Goal: Complete application form: Complete application form

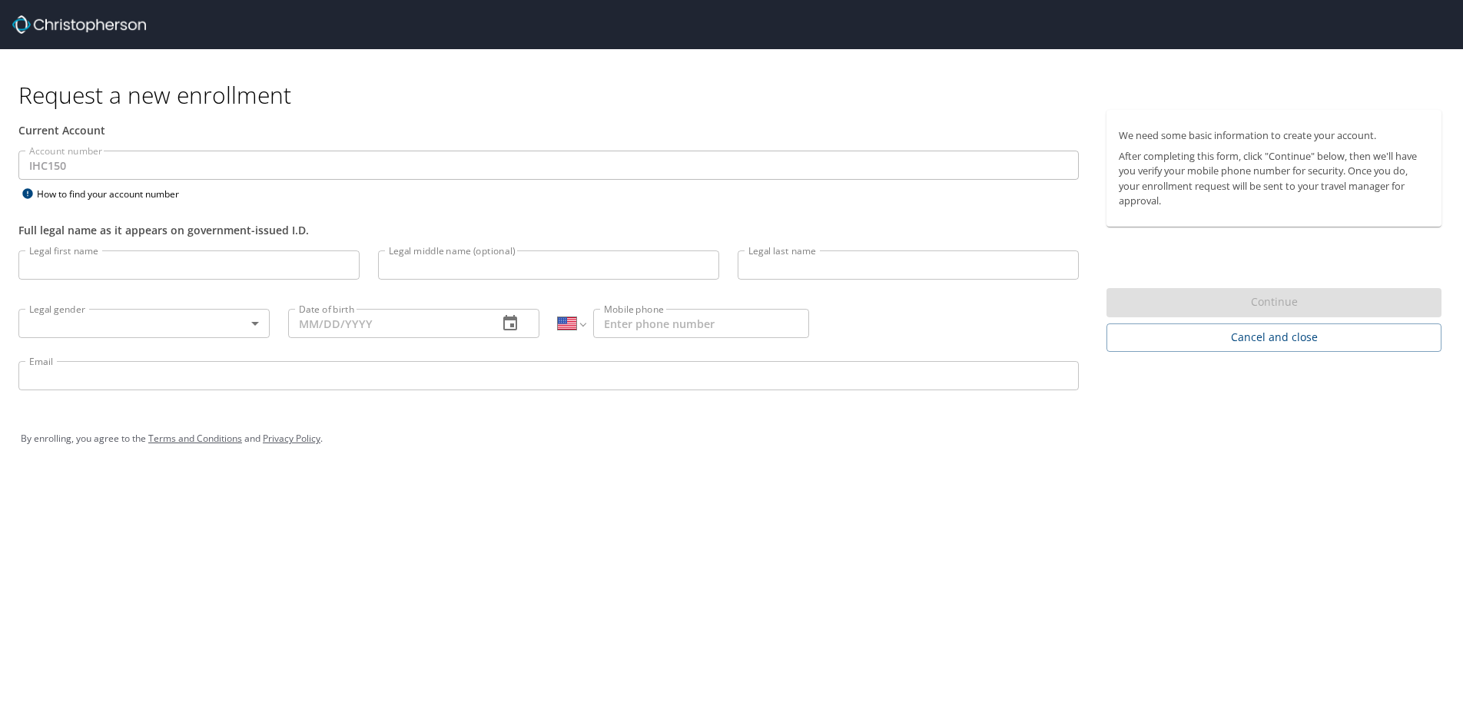
select select "US"
click at [105, 270] on input "Legal first name" at bounding box center [188, 265] width 341 height 29
type input "Stone"
type input "M"
type input "Stone"
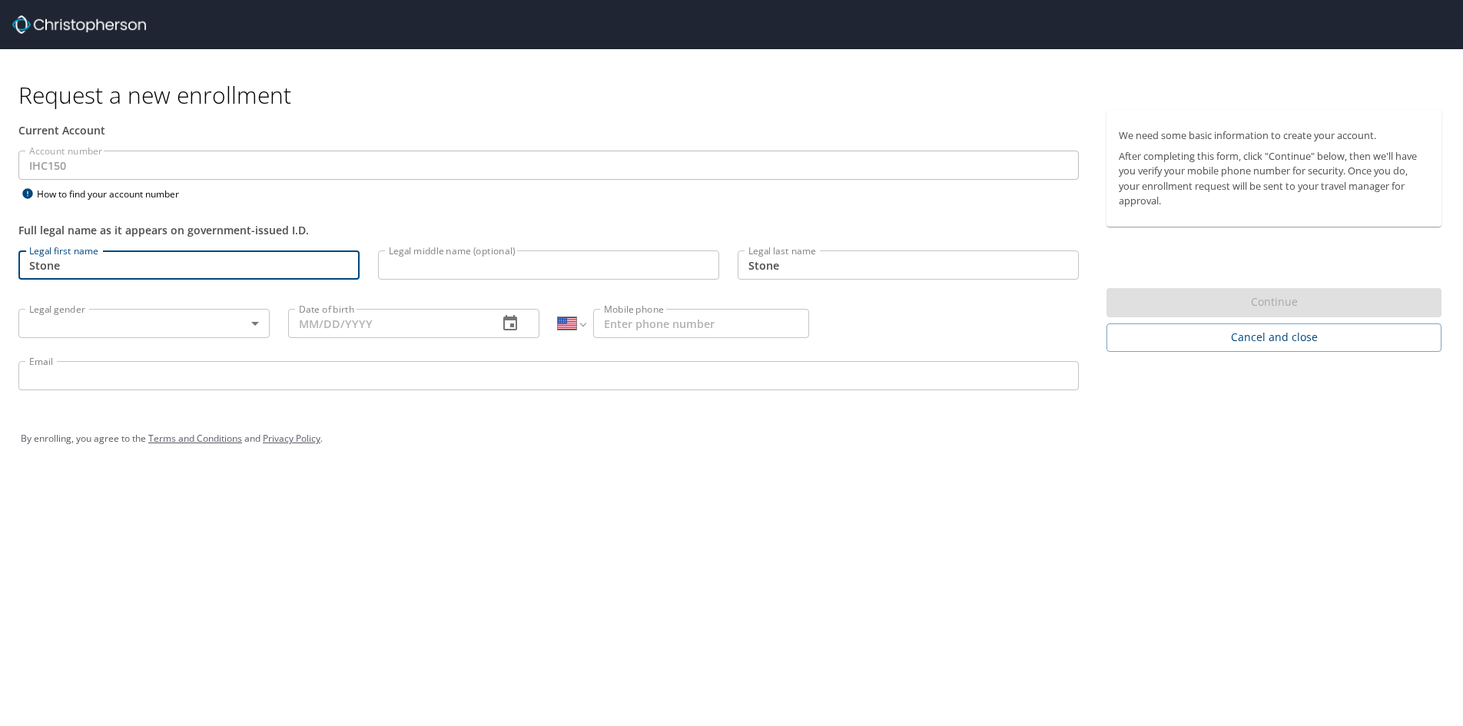
drag, startPoint x: 90, startPoint y: 264, endPoint x: -6, endPoint y: 244, distance: 98.0
click at [0, 244] on html "Request a new enrollment Current Account Account number IHC150 Account number H…" at bounding box center [731, 363] width 1463 height 726
type input "[PERSON_NAME]"
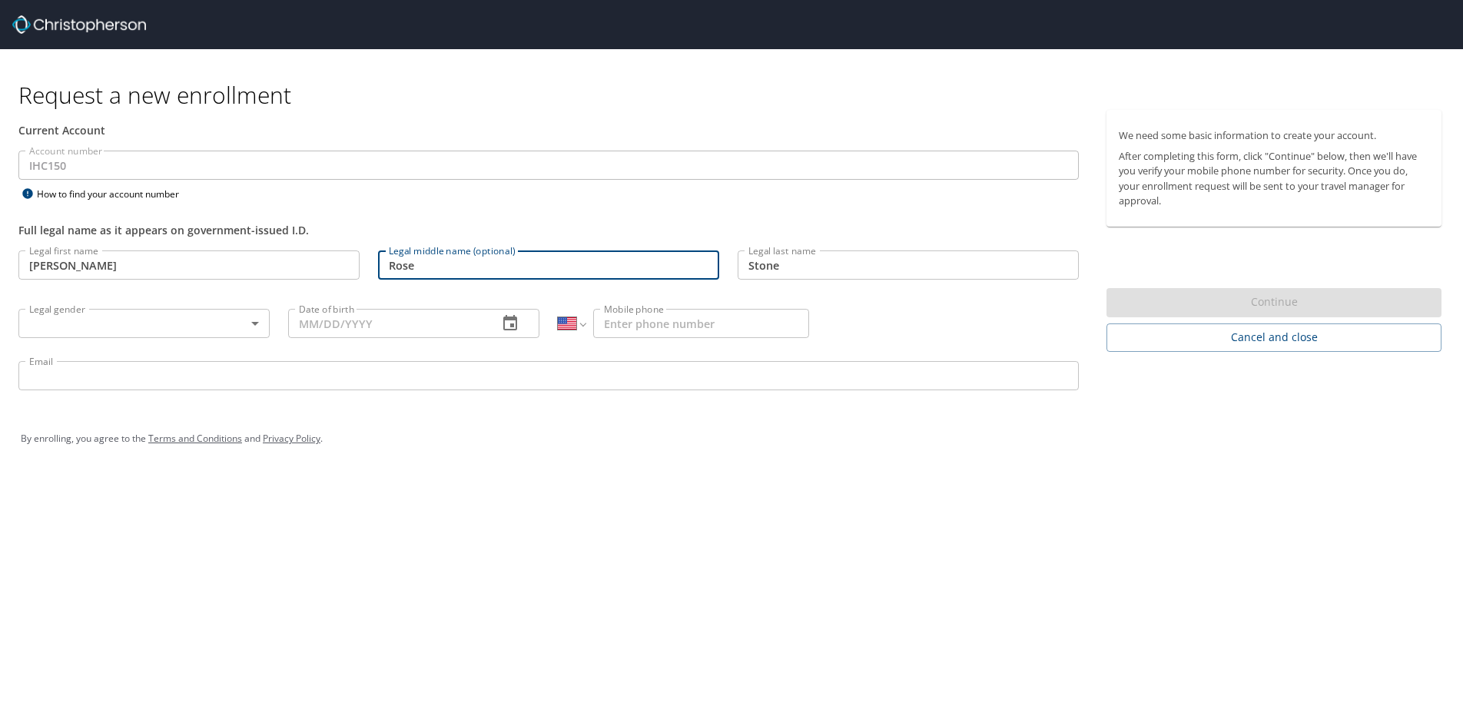
type input "Rose"
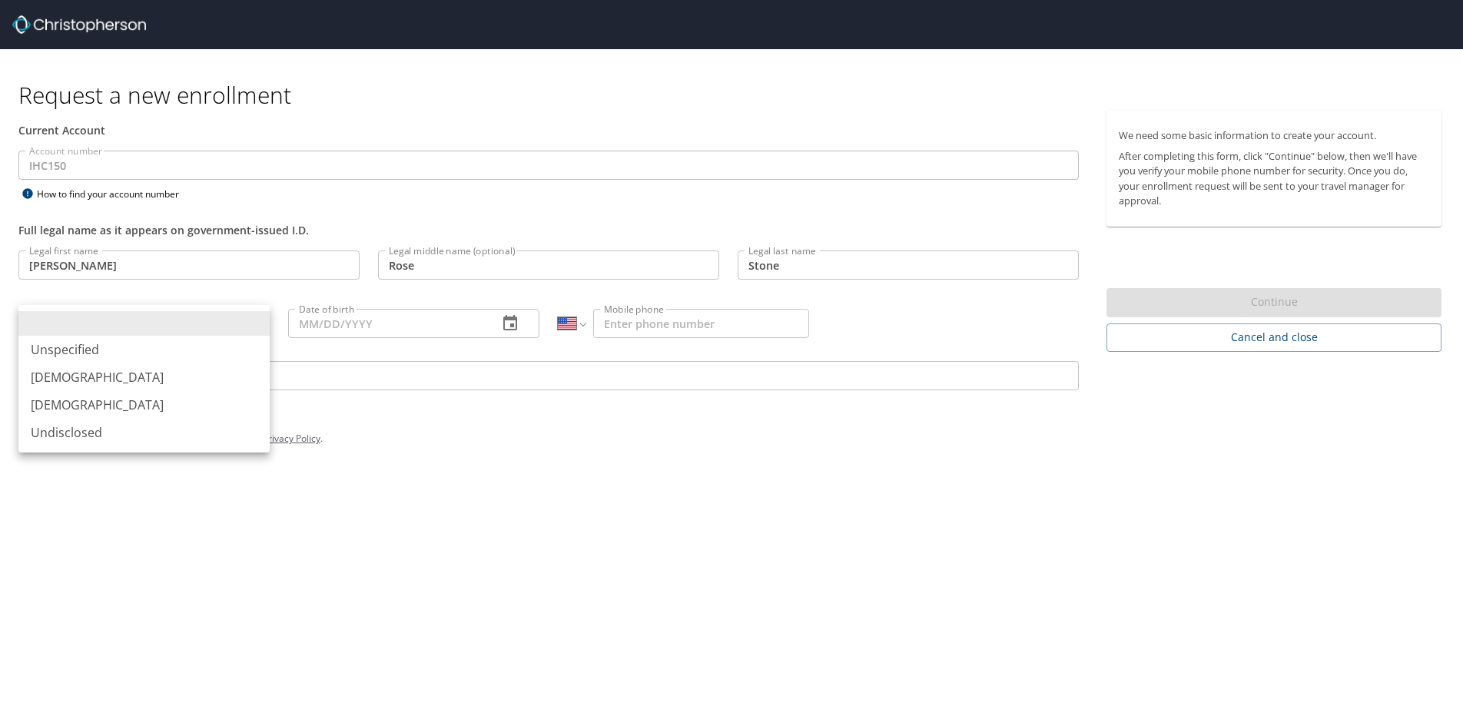
click at [197, 327] on body "Request a new enrollment Current Account Account number IHC150 Account number H…" at bounding box center [731, 363] width 1463 height 726
click at [166, 415] on li "[DEMOGRAPHIC_DATA]" at bounding box center [143, 405] width 251 height 28
type input "[DEMOGRAPHIC_DATA]"
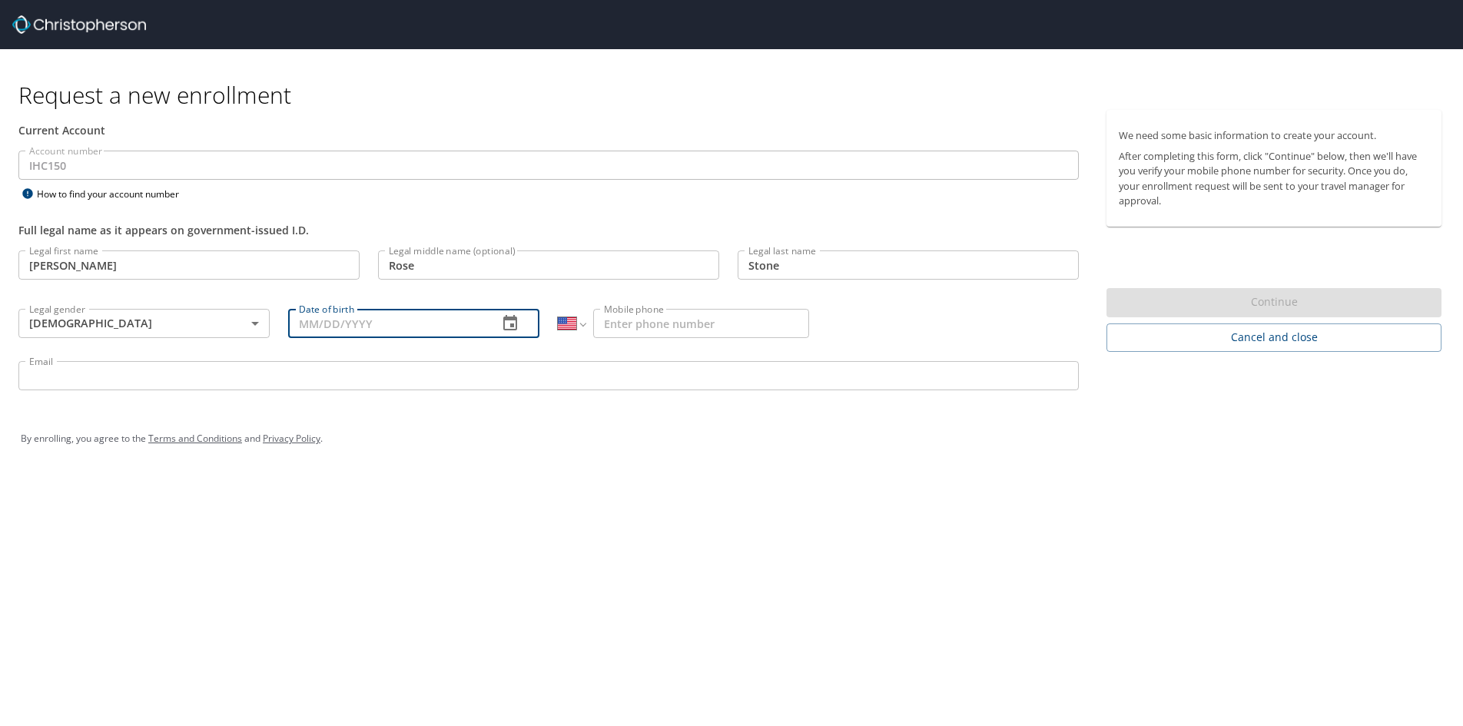
click at [392, 320] on input "Date of birth" at bounding box center [387, 323] width 198 height 29
type input "[DATE]"
click at [735, 325] on input "Mobile phone" at bounding box center [701, 323] width 216 height 29
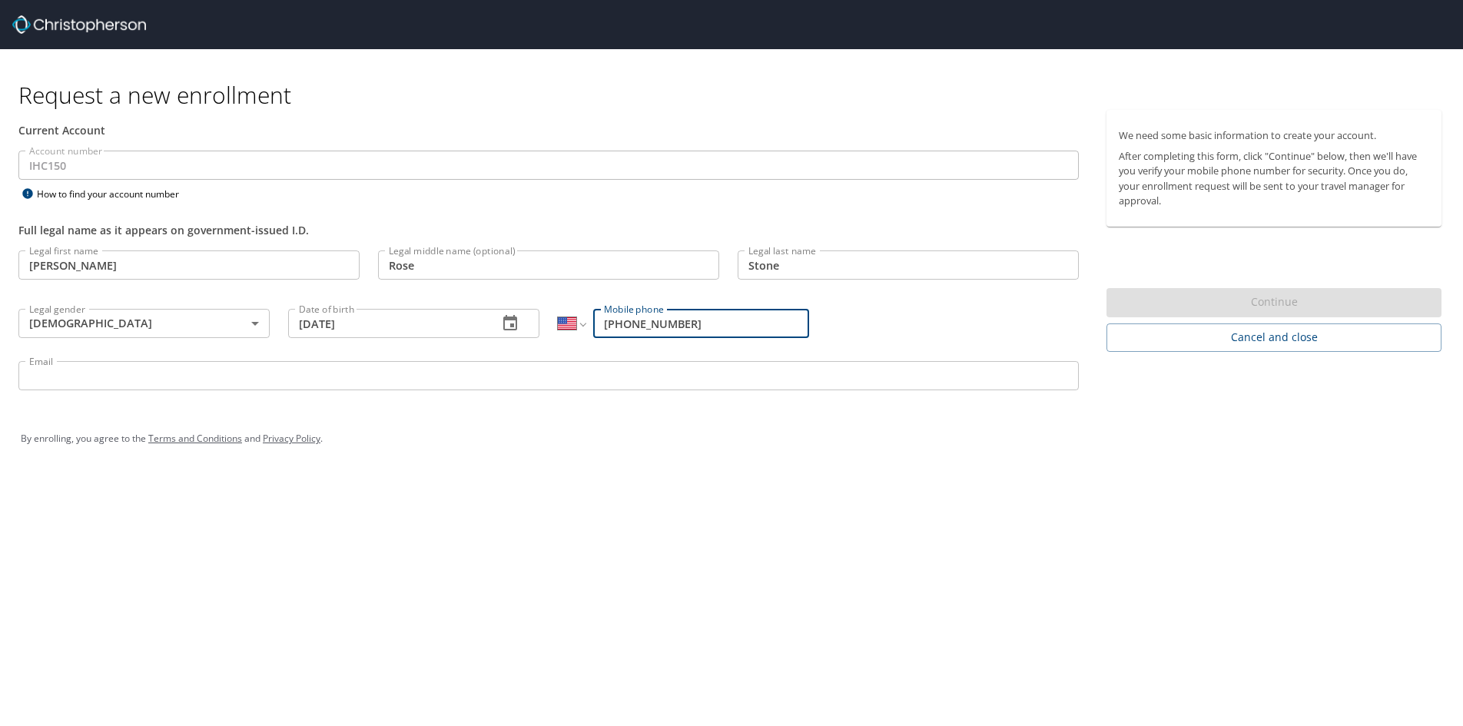
type input "[PHONE_NUMBER]"
click at [545, 369] on input "Email" at bounding box center [548, 375] width 1061 height 29
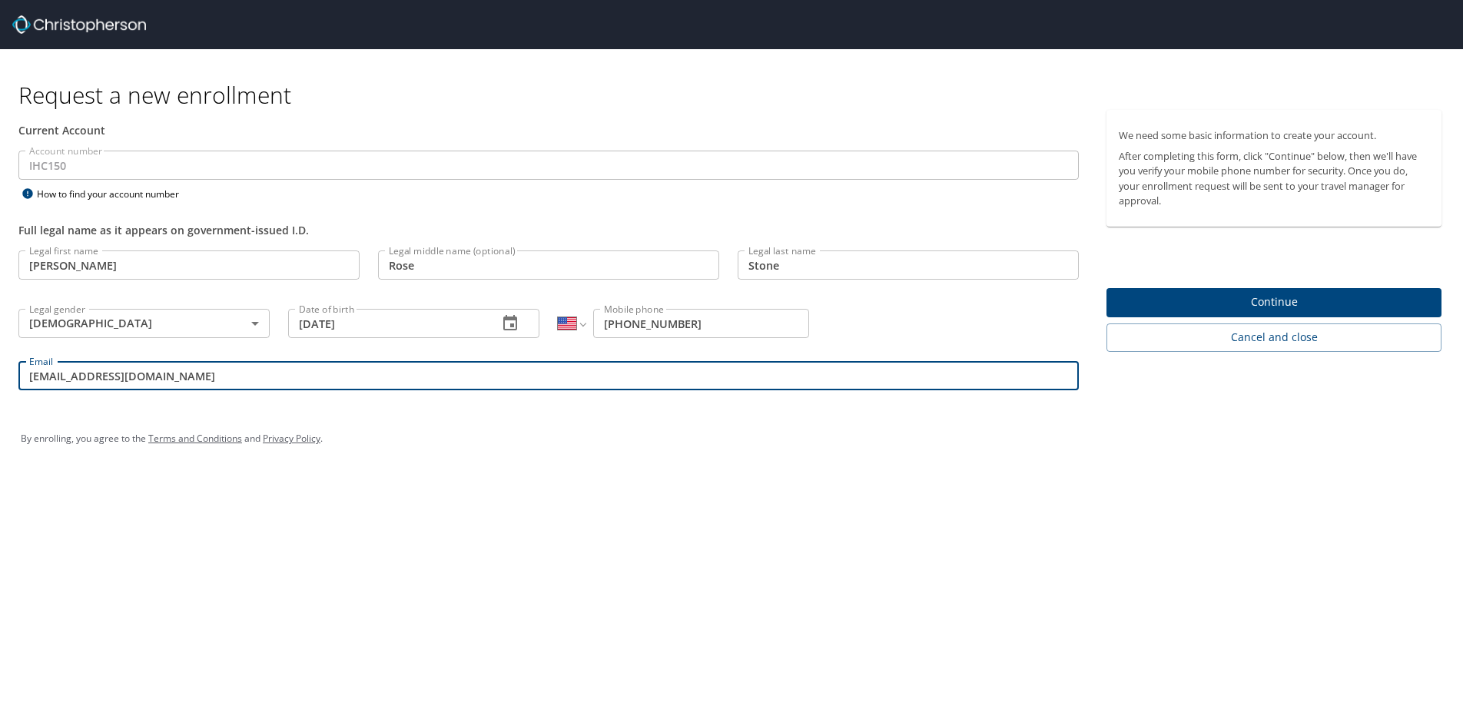
type input "[EMAIL_ADDRESS][DOMAIN_NAME]"
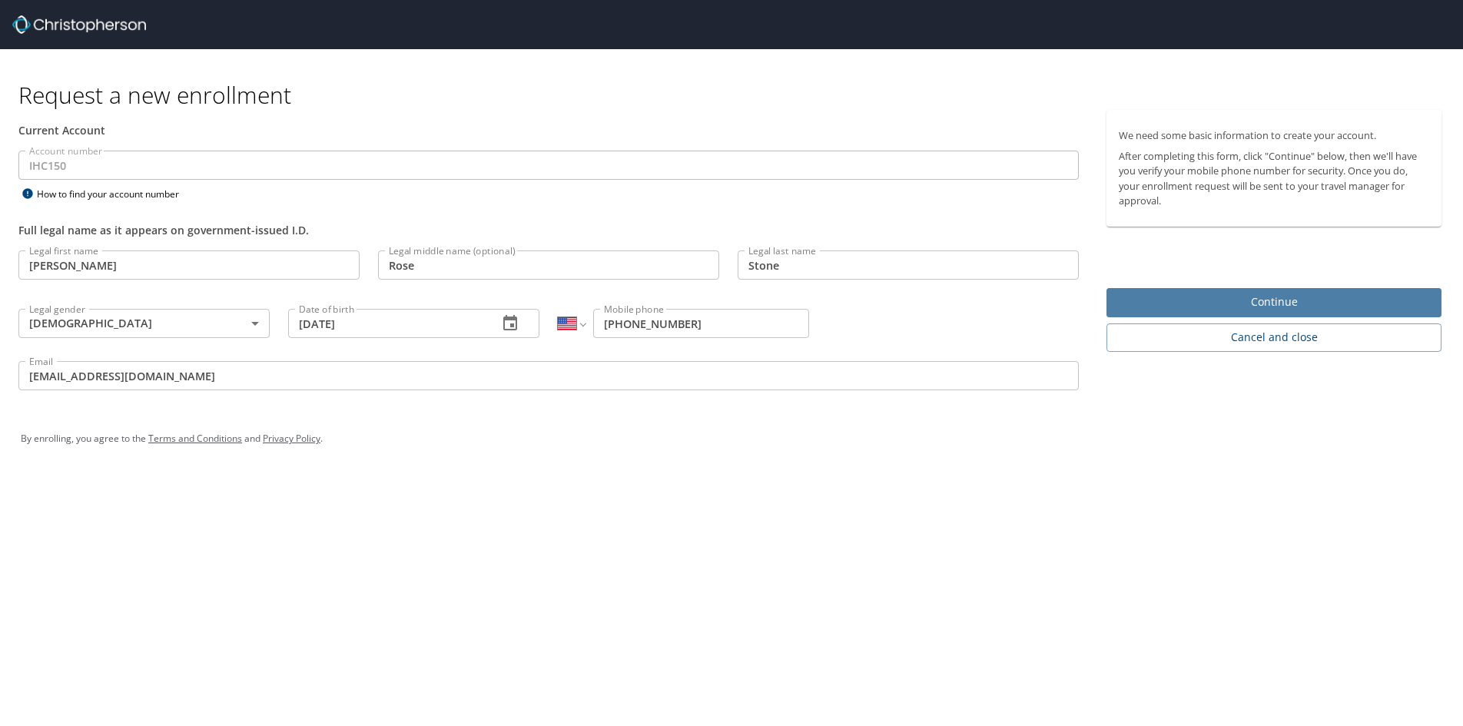
click at [1287, 307] on span "Continue" at bounding box center [1274, 302] width 311 height 19
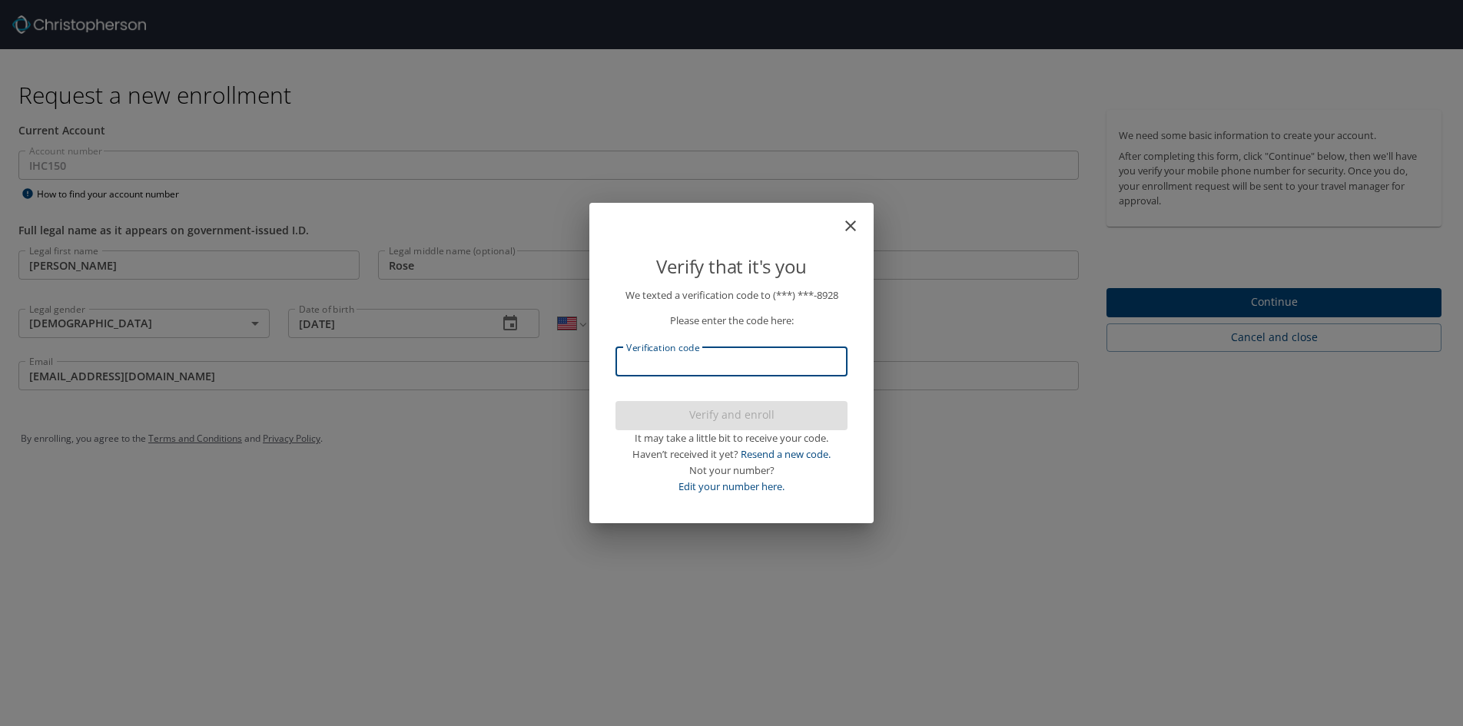
click at [716, 365] on input "Verification code" at bounding box center [732, 361] width 232 height 29
type input "696380"
click at [716, 406] on span "Verify and enroll" at bounding box center [732, 415] width 208 height 19
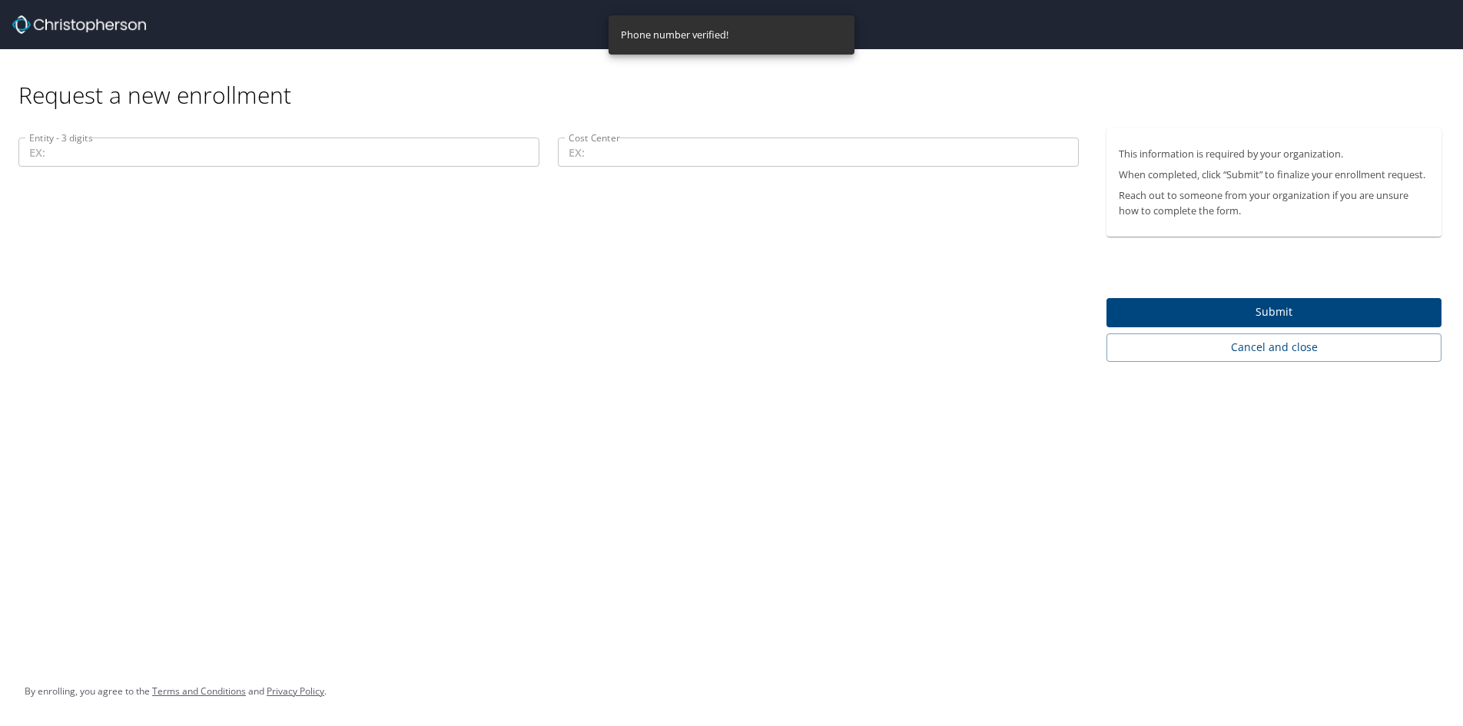
click at [228, 145] on input "Entity - 3 digits" at bounding box center [278, 152] width 521 height 29
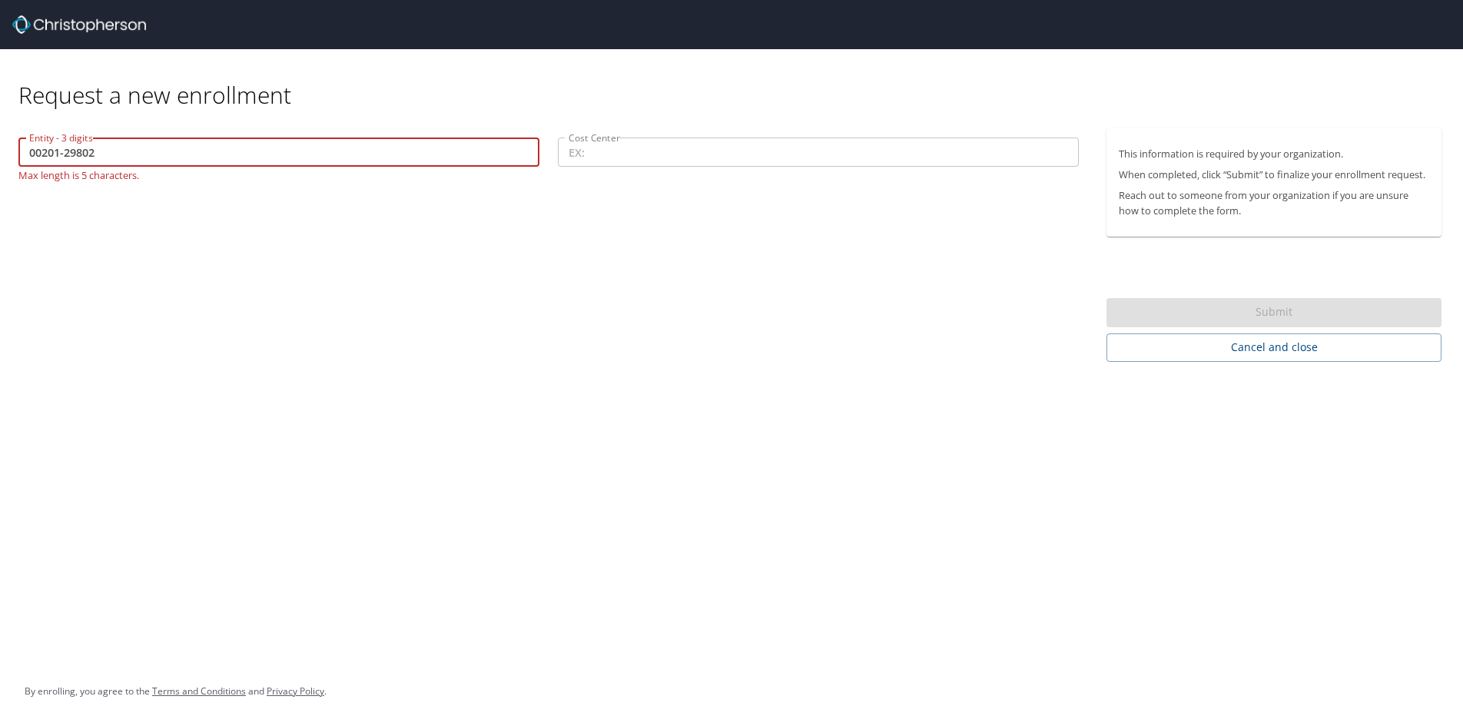
type input "00201-29802"
click at [301, 186] on div "Entity - 3 digits 00201-29802 Entity - 3 digits Max length is 5 characters." at bounding box center [279, 158] width 540 height 61
click at [636, 168] on p at bounding box center [818, 169] width 521 height 4
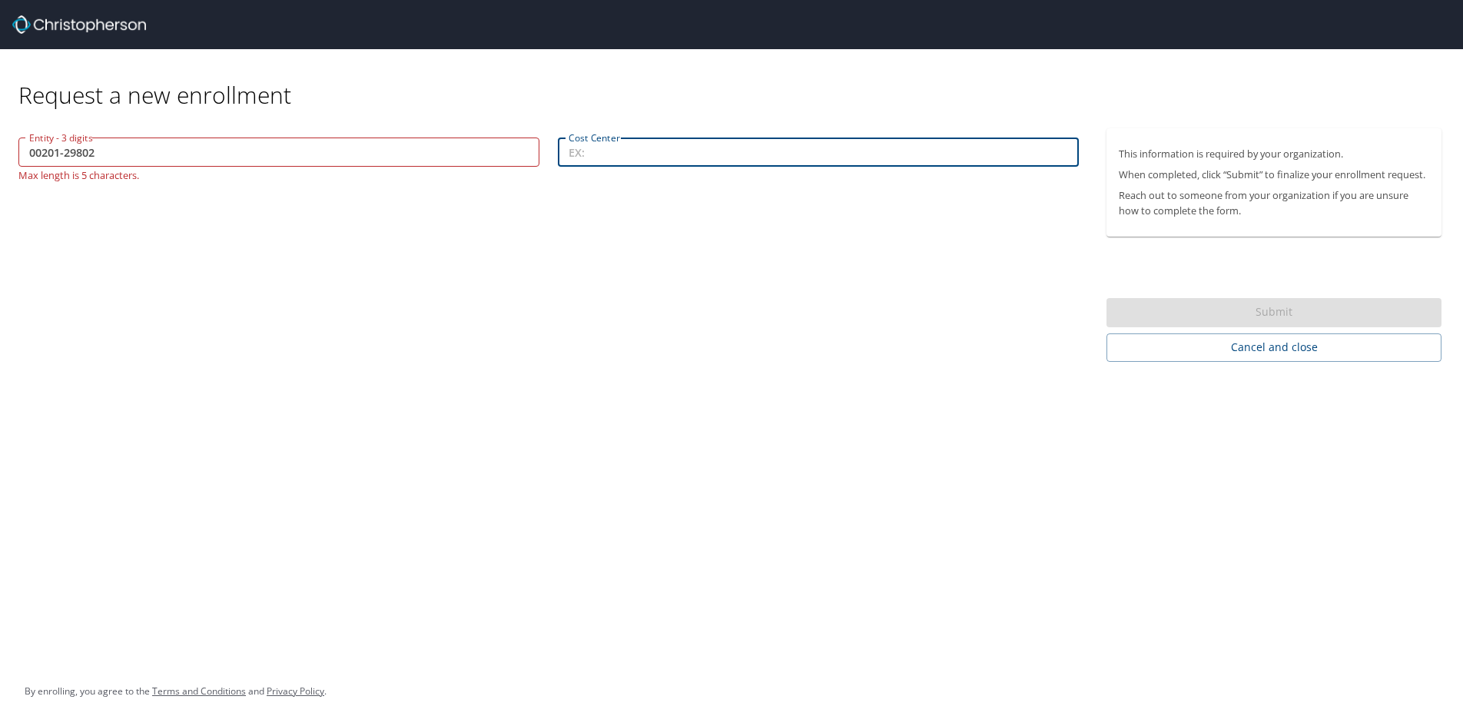
click at [636, 156] on input "Cost Center" at bounding box center [818, 152] width 521 height 29
click at [674, 162] on input "Cost Center" at bounding box center [818, 152] width 521 height 29
click at [633, 148] on input "Cost Center" at bounding box center [818, 152] width 521 height 29
type input "201-29802"
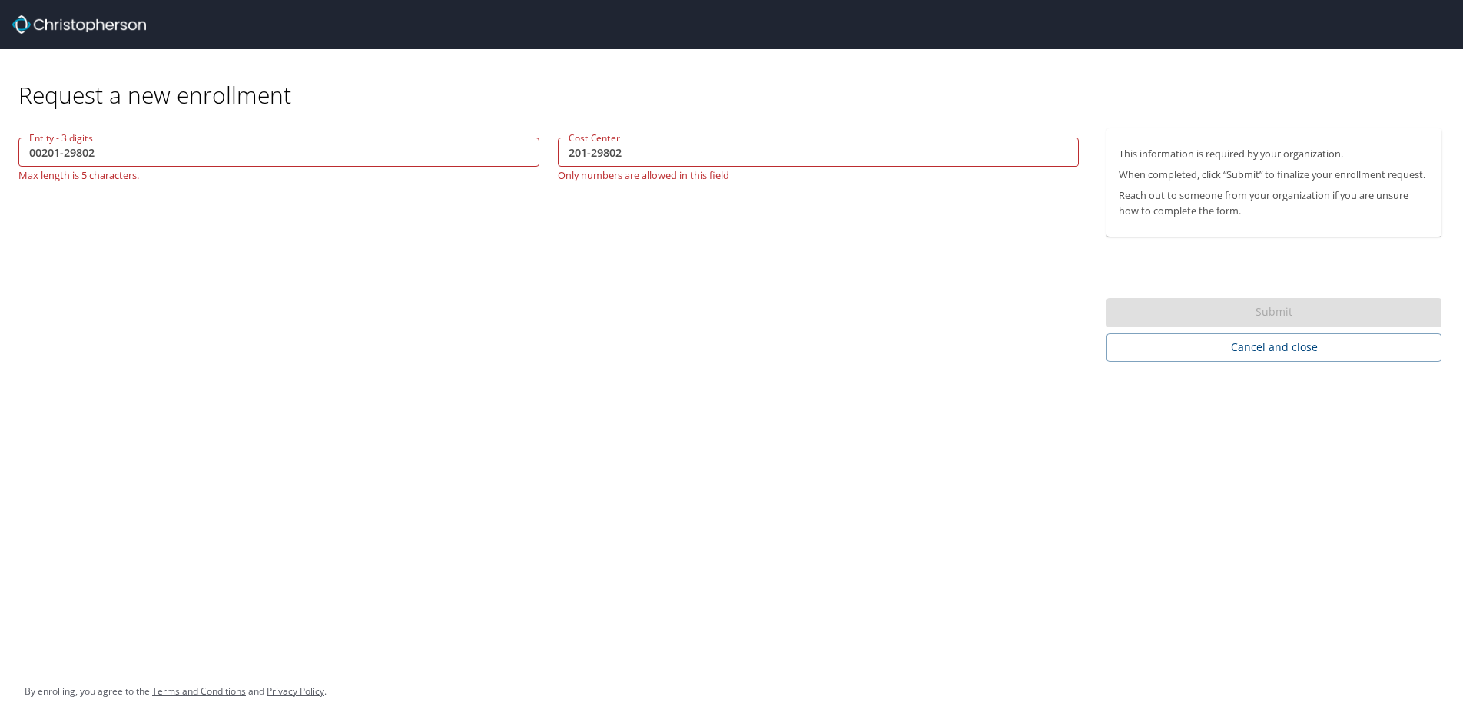
click at [894, 362] on div "Request a new enrollment Entity - 3 digits 00201-29802 Entity - 3 digits Max le…" at bounding box center [731, 363] width 1463 height 726
click at [1187, 321] on div "Submit" at bounding box center [1274, 313] width 335 height 30
click at [180, 156] on input "00201-29802" at bounding box center [278, 152] width 521 height 29
type input "0"
type input "29802"
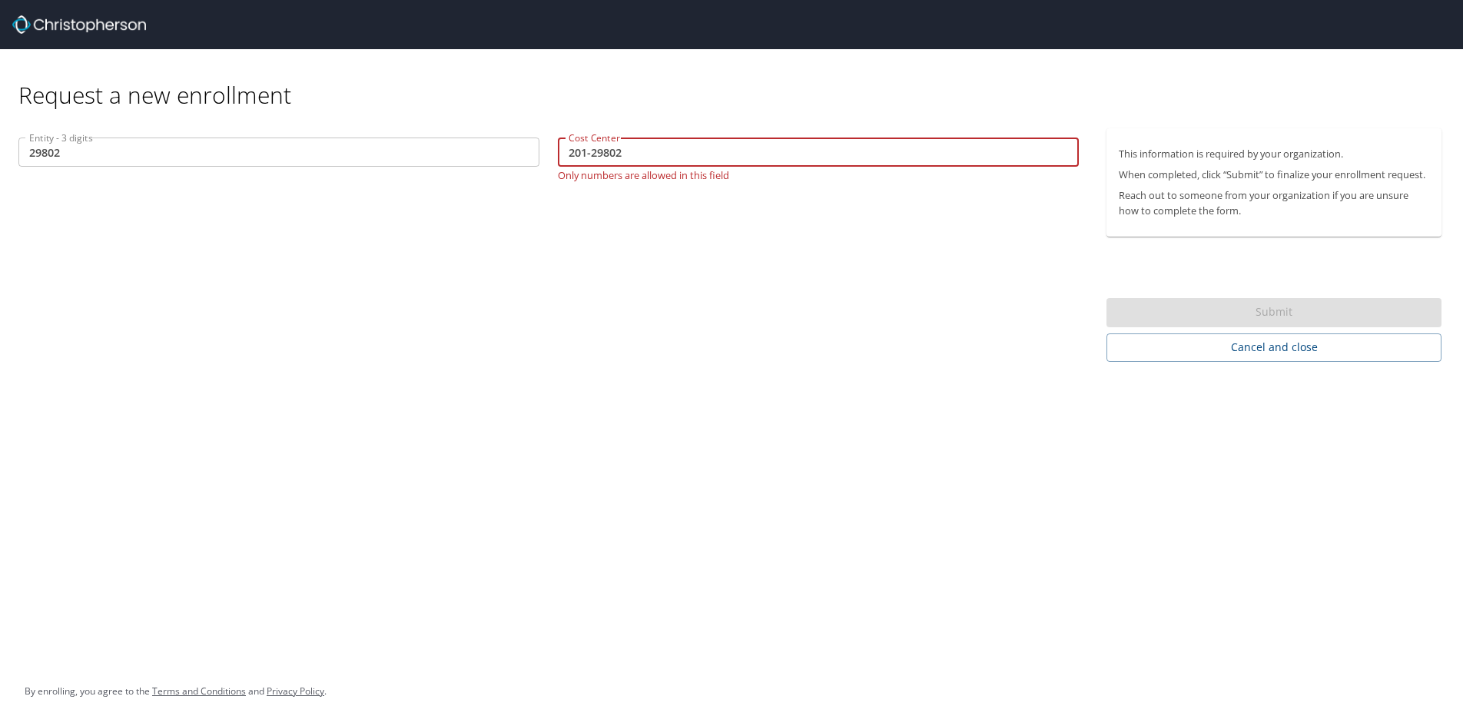
click at [590, 151] on input "201-29802" at bounding box center [818, 152] width 521 height 29
type input "20129802"
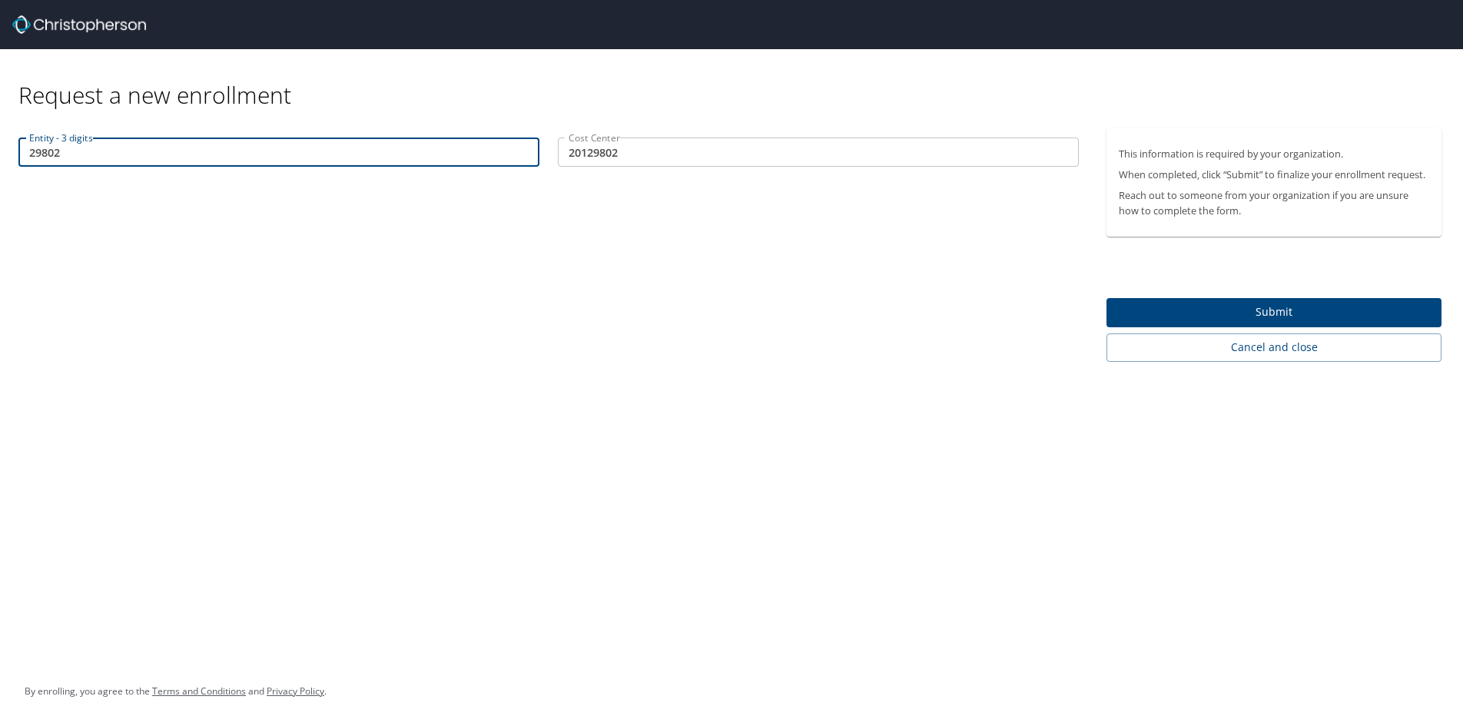
drag, startPoint x: 84, startPoint y: 157, endPoint x: -6, endPoint y: 135, distance: 92.5
click at [0, 135] on html "Request a new enrollment Entity - 3 digits 29802 Entity - 3 digits Cost Center …" at bounding box center [731, 363] width 1463 height 726
type input "00201"
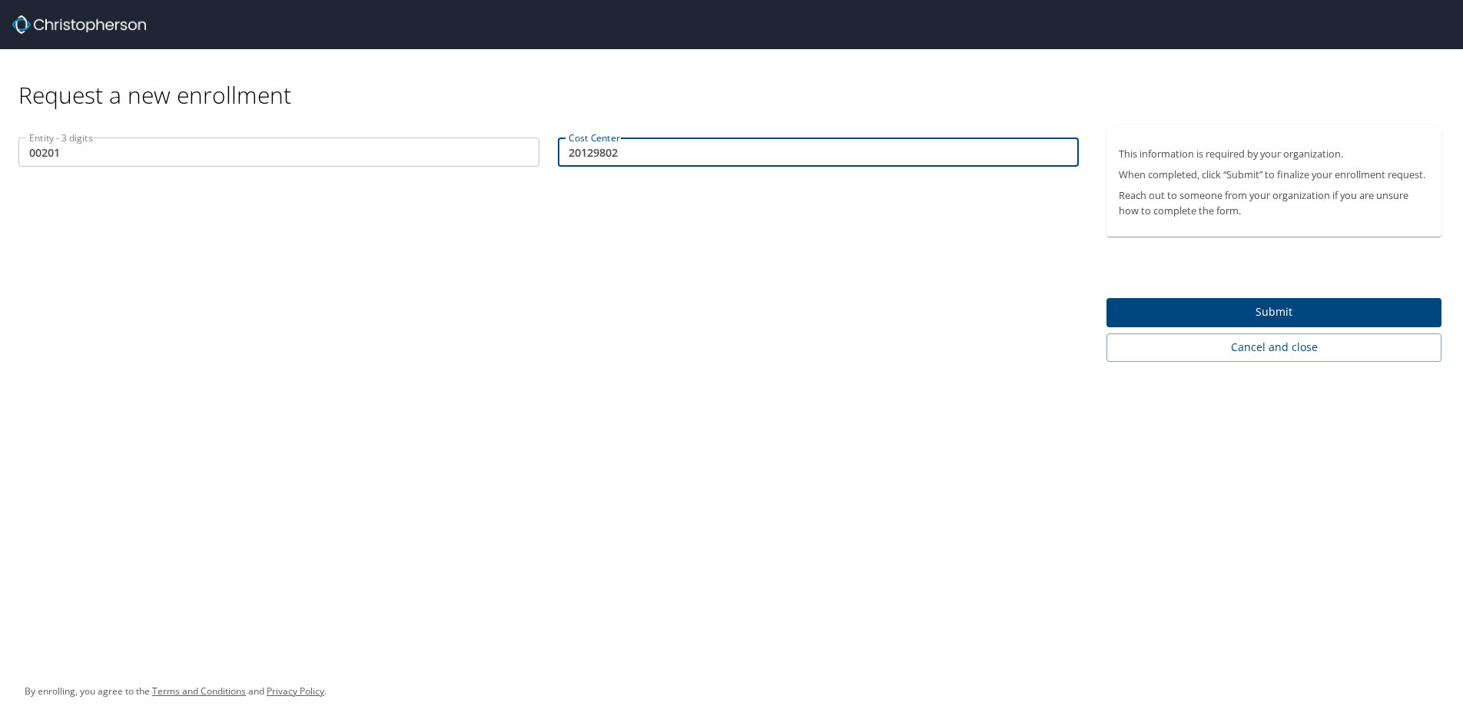
drag, startPoint x: 662, startPoint y: 156, endPoint x: 308, endPoint y: 120, distance: 355.4
click at [308, 120] on div "Request a new enrollment Entity - 3 digits 00201 Entity - 3 digits Cost Center …" at bounding box center [731, 205] width 1463 height 313
type input "29802"
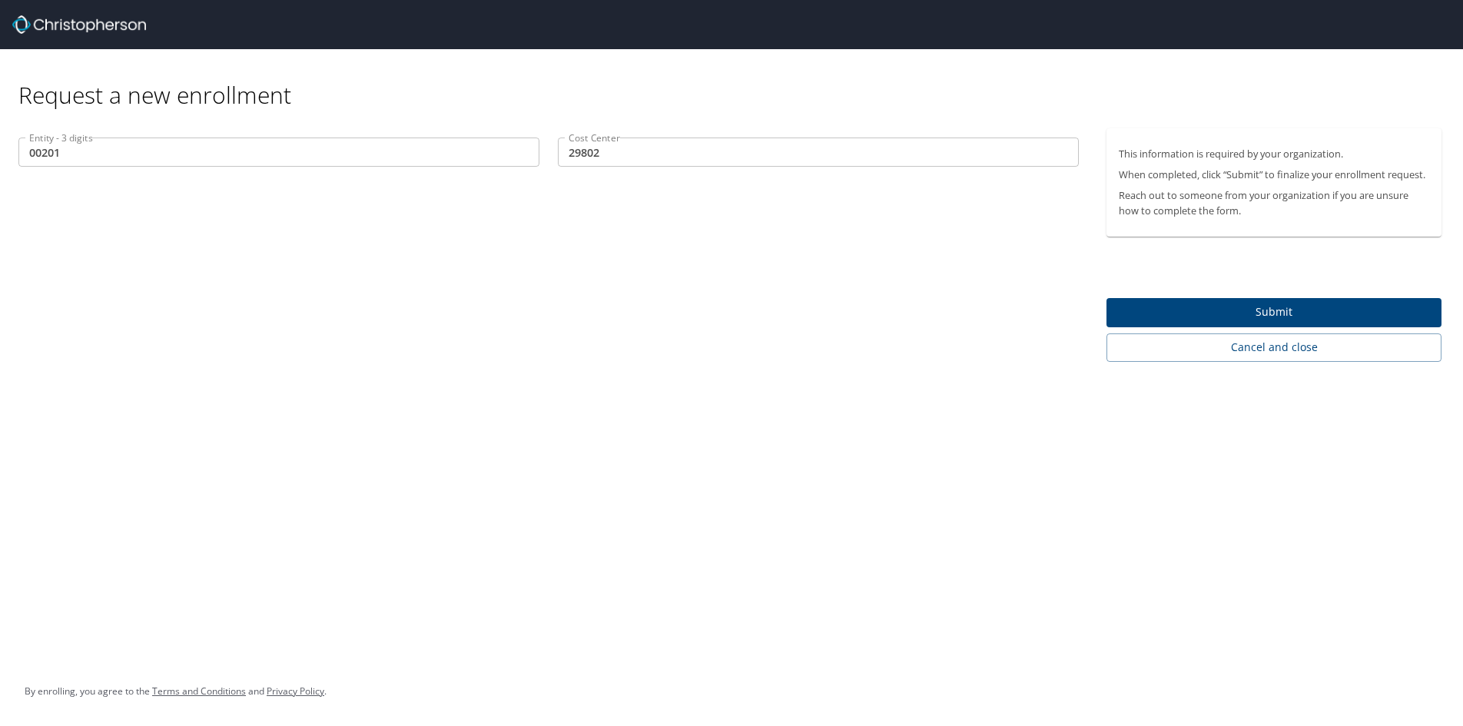
drag, startPoint x: 1177, startPoint y: 301, endPoint x: 509, endPoint y: -35, distance: 747.6
click at [509, 0] on html "Request a new enrollment Entity - 3 digits 00201 Entity - 3 digits Cost Center …" at bounding box center [731, 363] width 1463 height 726
click at [1214, 303] on span "Submit" at bounding box center [1274, 312] width 311 height 19
